Goal: Transaction & Acquisition: Purchase product/service

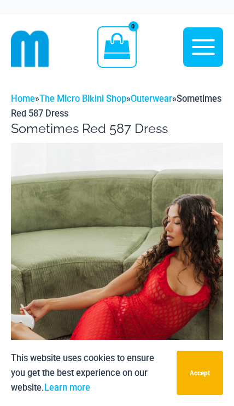
click at [175, 270] on img at bounding box center [117, 302] width 212 height 319
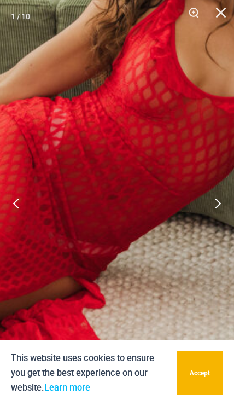
click at [148, 258] on img at bounding box center [39, 113] width 577 height 866
click at [212, 204] on button "Next" at bounding box center [213, 203] width 41 height 55
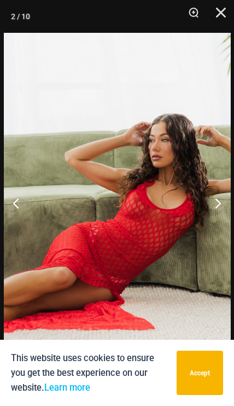
click at [212, 201] on button "Next" at bounding box center [213, 203] width 41 height 55
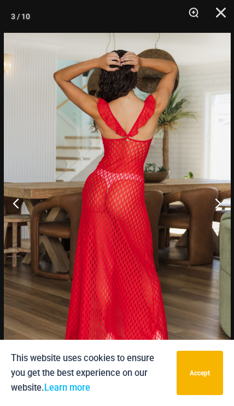
click at [213, 200] on button "Next" at bounding box center [213, 203] width 41 height 55
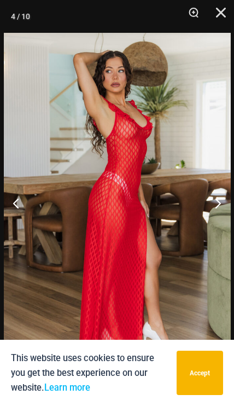
click at [213, 200] on button "Next" at bounding box center [213, 203] width 41 height 55
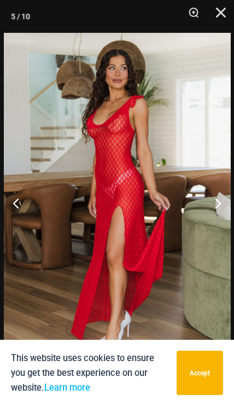
click at [215, 201] on button "Next" at bounding box center [213, 203] width 41 height 55
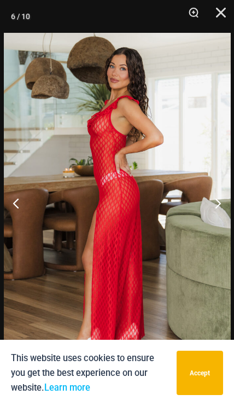
click at [215, 198] on button "Next" at bounding box center [213, 203] width 41 height 55
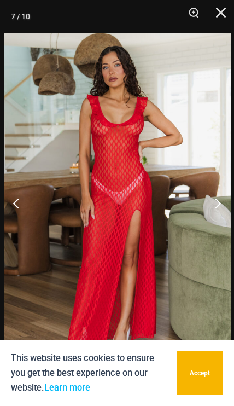
click at [215, 203] on button "Next" at bounding box center [213, 203] width 41 height 55
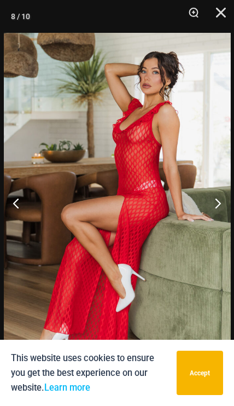
click at [216, 201] on button "Next" at bounding box center [213, 203] width 41 height 55
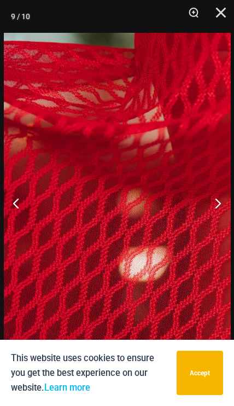
click at [215, 10] on button "Close" at bounding box center [217, 16] width 27 height 33
